Goal: Use online tool/utility: Utilize a website feature to perform a specific function

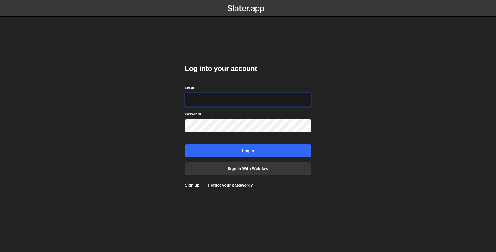
type input "simon@simonziri.com"
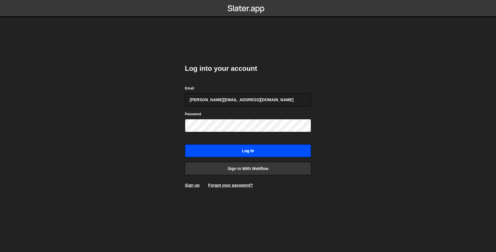
click at [244, 156] on input "Log in" at bounding box center [248, 150] width 126 height 13
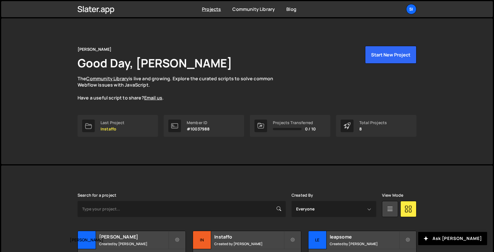
scroll to position [129, 0]
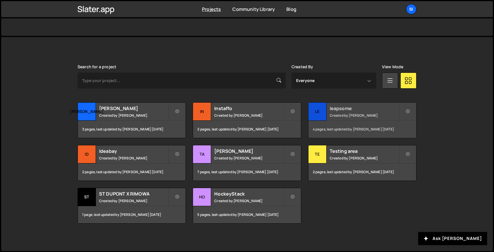
click at [349, 115] on small "Created by Simon Ziri" at bounding box center [364, 115] width 69 height 5
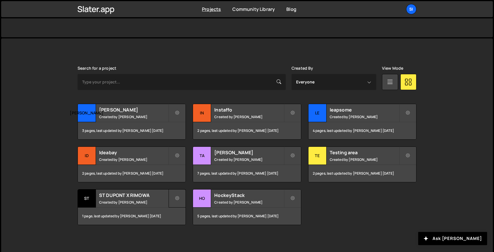
scroll to position [129, 0]
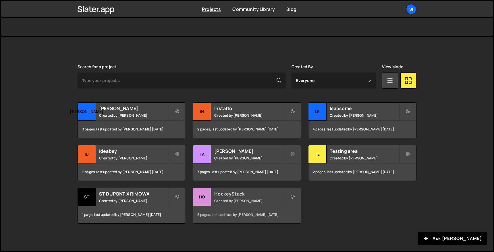
click at [250, 200] on small "Created by [PERSON_NAME]" at bounding box center [248, 201] width 69 height 5
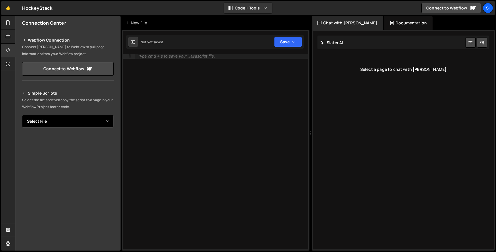
click at [57, 123] on select "Select File Careers.js home-old.js scrollin.js slider-dots.js swiper.js" at bounding box center [68, 121] width 92 height 13
select select "27606"
click at [22, 115] on select "Select File Careers.js home-old.js scrollin.js slider-dots.js swiper.js" at bounding box center [68, 121] width 92 height 13
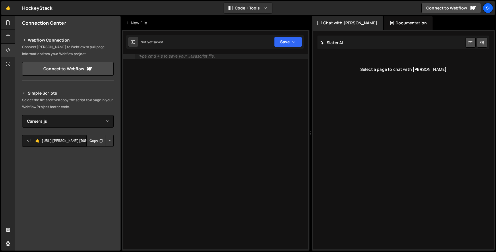
click at [92, 141] on button "Copy" at bounding box center [96, 141] width 20 height 12
click at [157, 56] on div "Type cmd + s to save your Javascript file." at bounding box center [176, 56] width 77 height 4
click at [174, 53] on div "1 Type cmd + s to save your Javascript file. הההההההההההההההההההההההההההההההההה…" at bounding box center [216, 140] width 188 height 221
click at [5, 21] on div at bounding box center [8, 23] width 14 height 14
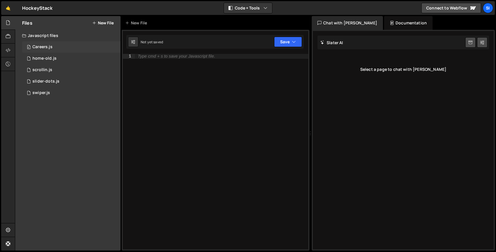
click at [60, 50] on div "0 Careers.js 0" at bounding box center [71, 46] width 99 height 11
click at [62, 61] on div "0 home-old.js 0" at bounding box center [71, 58] width 99 height 11
click at [67, 40] on div "Javascript files" at bounding box center [67, 35] width 105 height 11
click at [51, 34] on div "Javascript files" at bounding box center [67, 35] width 105 height 11
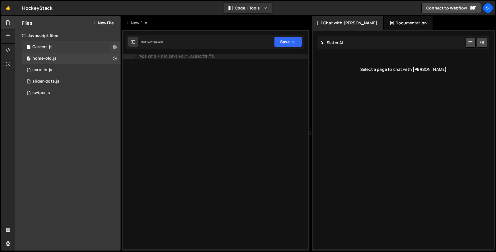
click at [56, 49] on div "0 Careers.js 0" at bounding box center [72, 46] width 101 height 11
click at [60, 64] on div "0 scrollin.js 0" at bounding box center [72, 69] width 101 height 11
